Goal: Find specific page/section: Find specific page/section

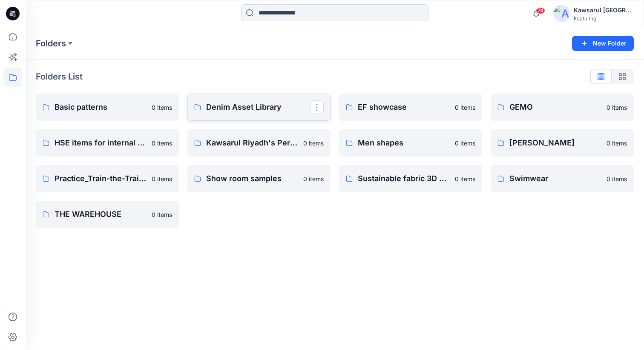
click at [264, 106] on p "Denim Asset Library" at bounding box center [258, 107] width 104 height 12
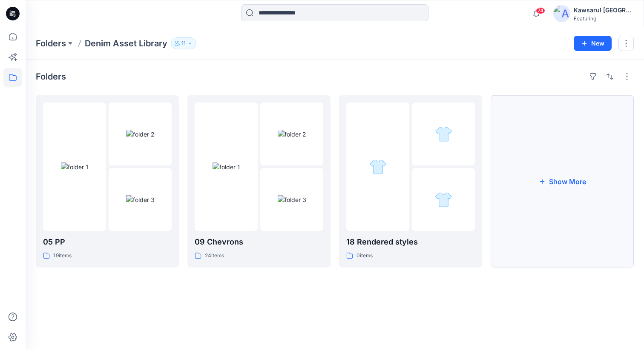
click at [564, 194] on button "Show More" at bounding box center [561, 181] width 143 height 172
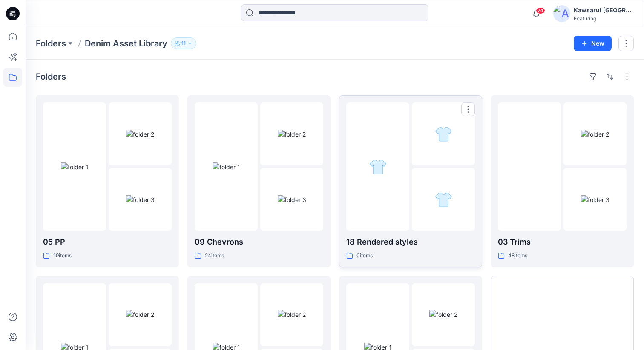
scroll to position [122, 0]
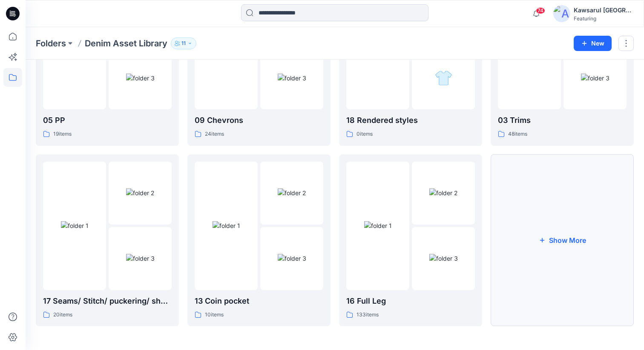
click at [554, 251] on button "Show More" at bounding box center [561, 241] width 143 height 172
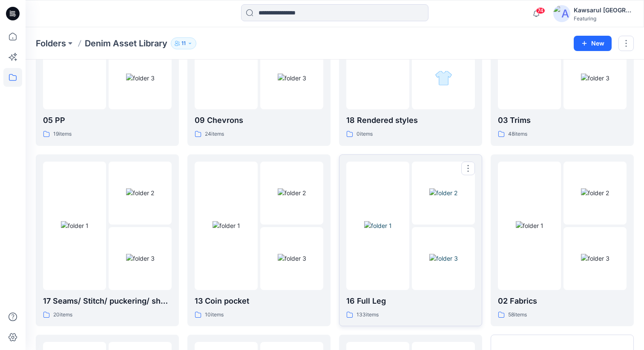
scroll to position [302, 0]
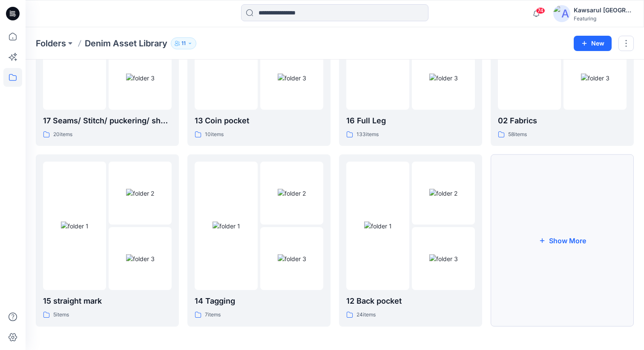
click at [532, 247] on button "Show More" at bounding box center [561, 241] width 143 height 172
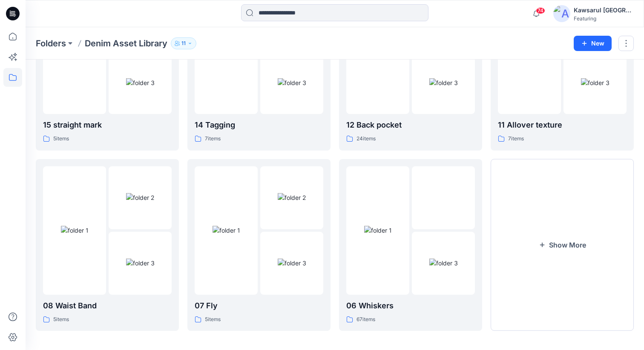
scroll to position [483, 0]
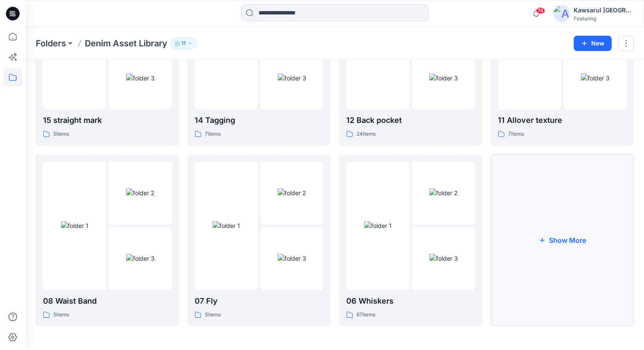
click at [550, 227] on button "Show More" at bounding box center [561, 241] width 143 height 172
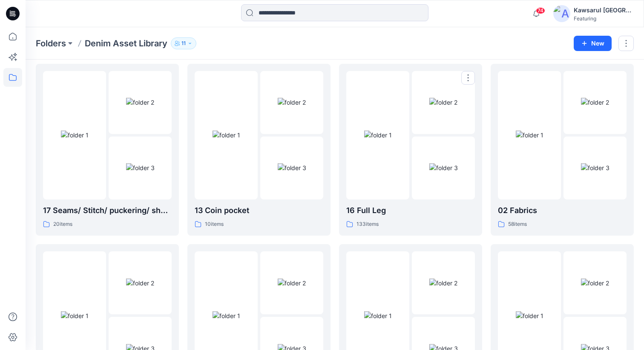
scroll to position [194, 0]
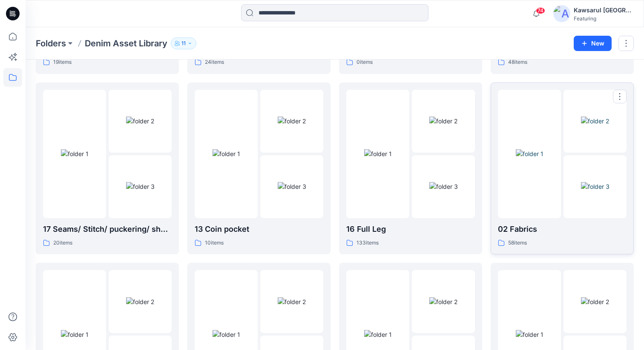
click at [581, 191] on img at bounding box center [595, 186] width 29 height 9
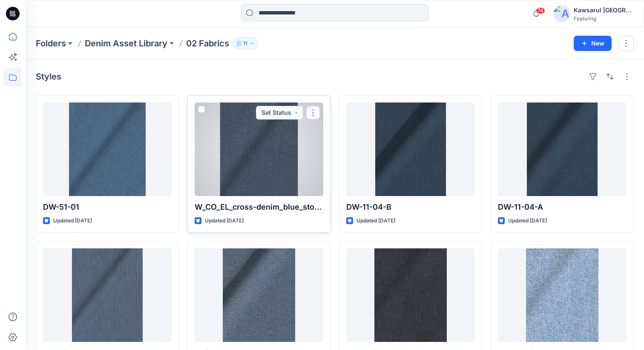
click at [316, 113] on button "button" at bounding box center [313, 113] width 14 height 14
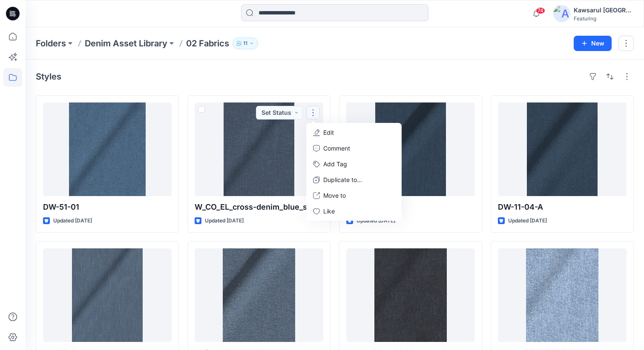
click at [384, 71] on div "Styles" at bounding box center [335, 77] width 598 height 14
